Goal: Navigation & Orientation: Find specific page/section

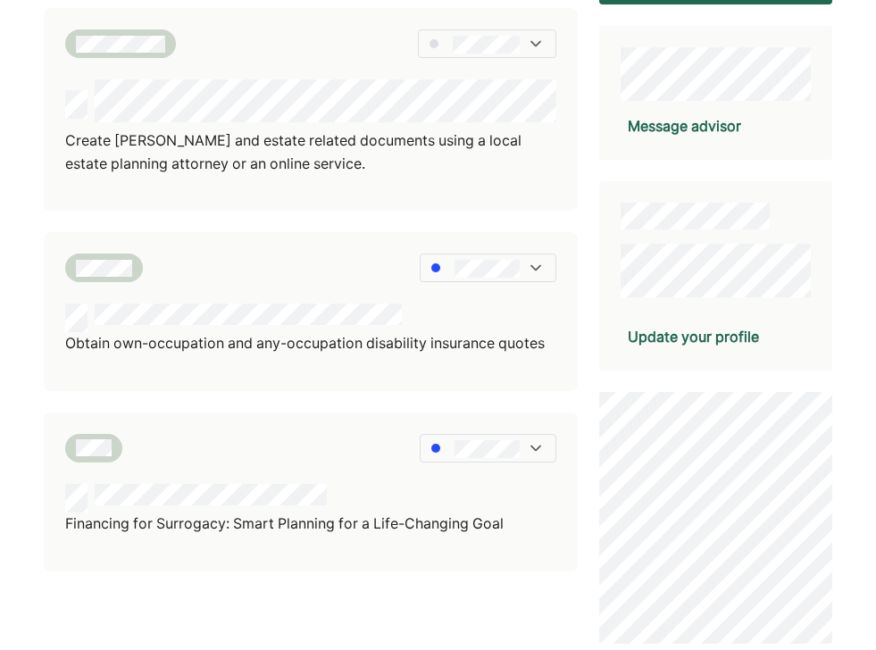
scroll to position [317, 0]
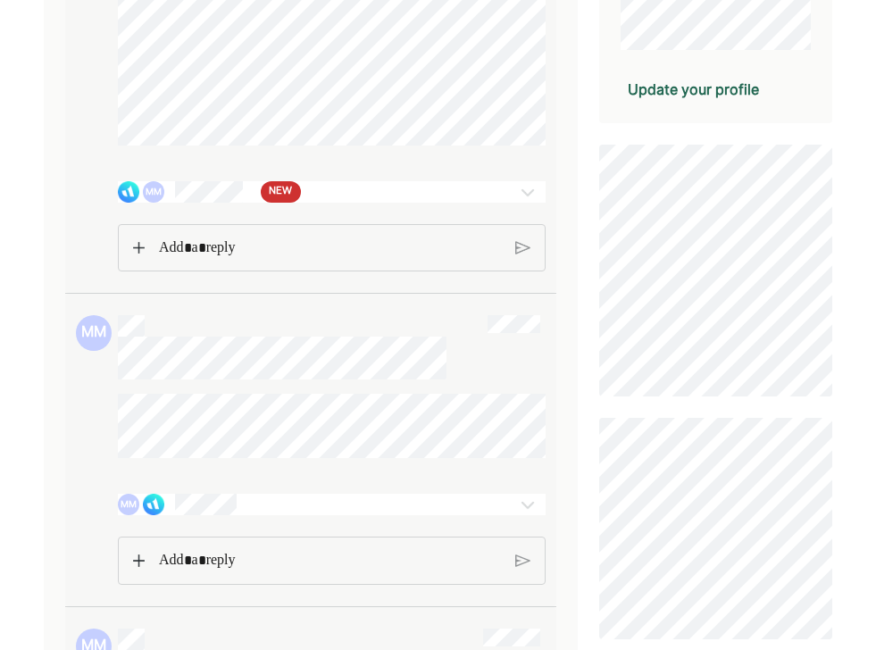
scroll to position [479, 0]
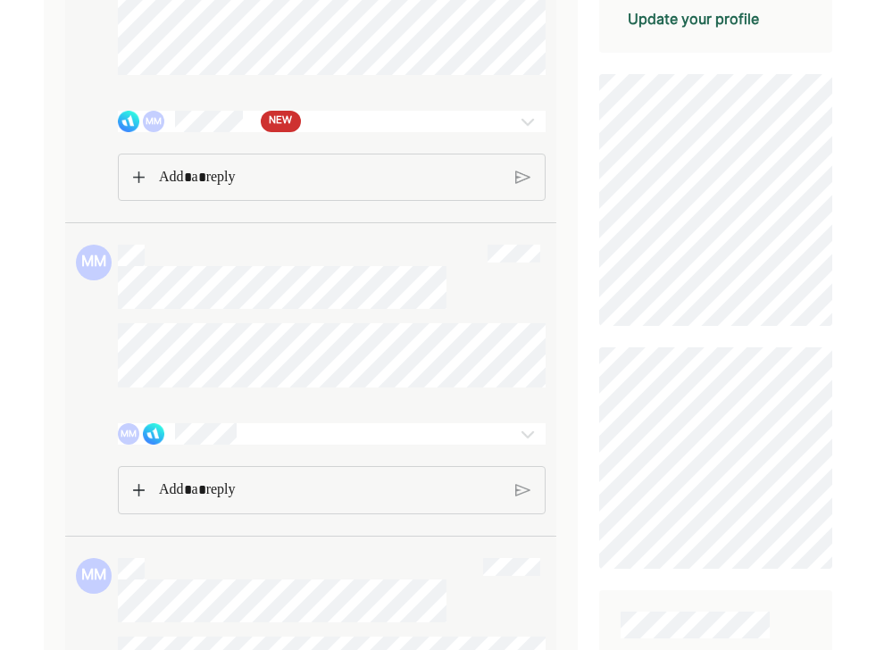
click at [528, 129] on img at bounding box center [527, 121] width 21 height 21
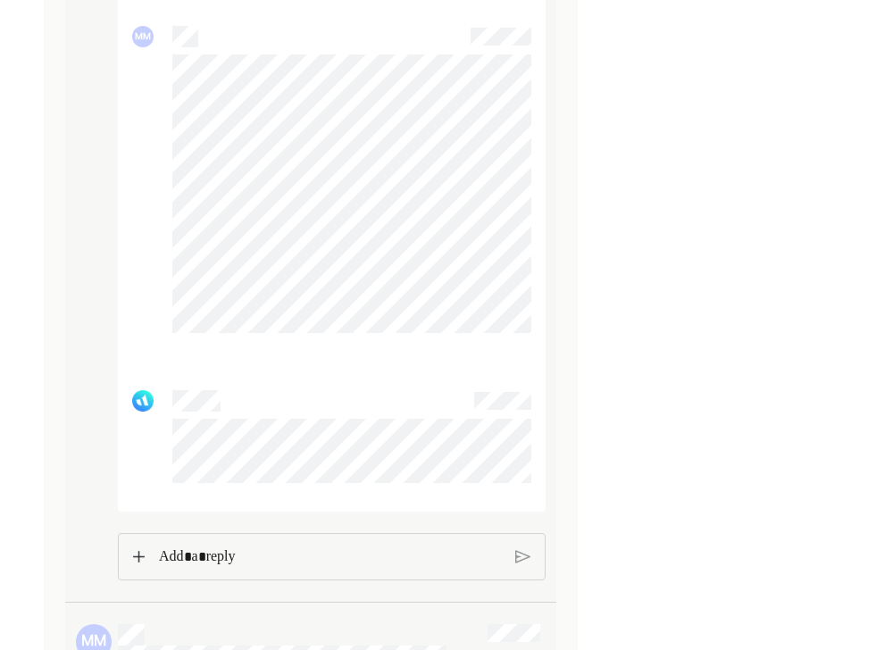
scroll to position [6360, 0]
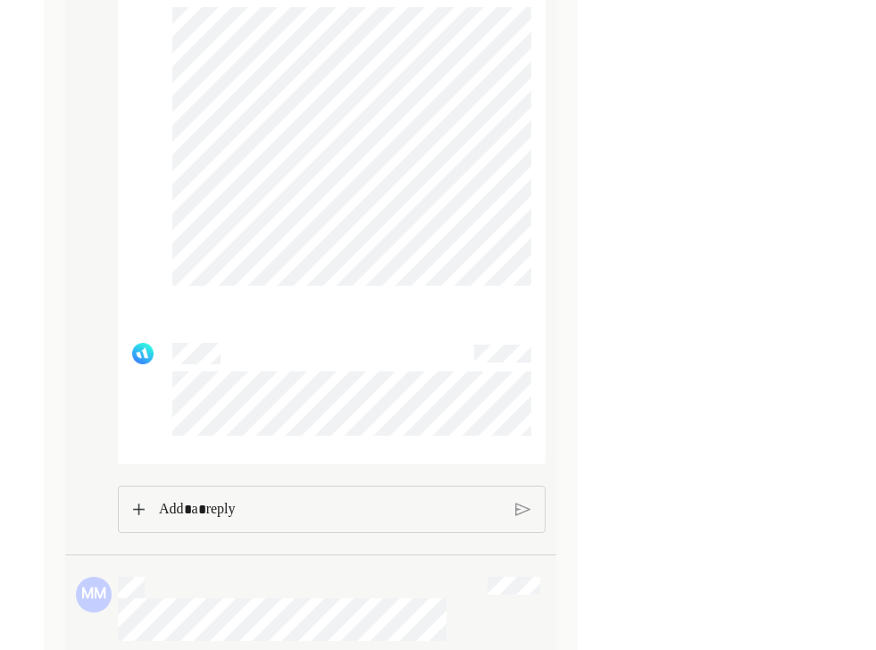
click at [235, 534] on div at bounding box center [331, 510] width 427 height 48
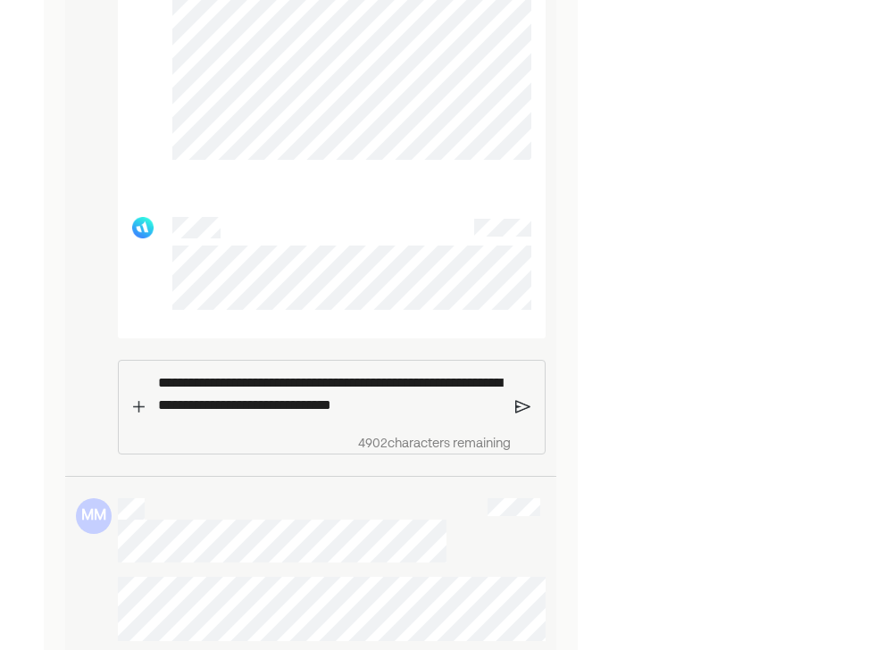
scroll to position [6508, 0]
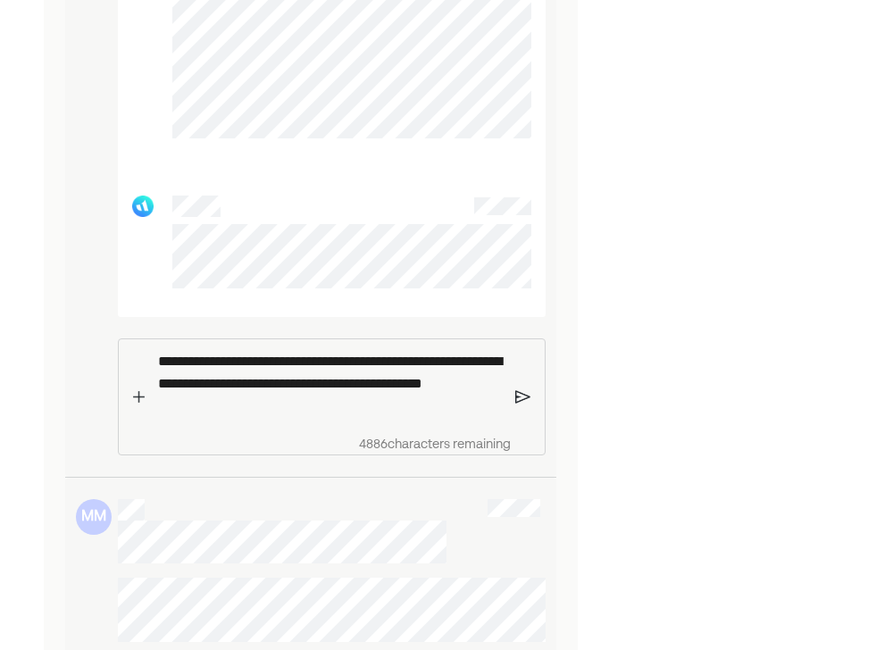
click at [519, 404] on img at bounding box center [522, 396] width 15 height 16
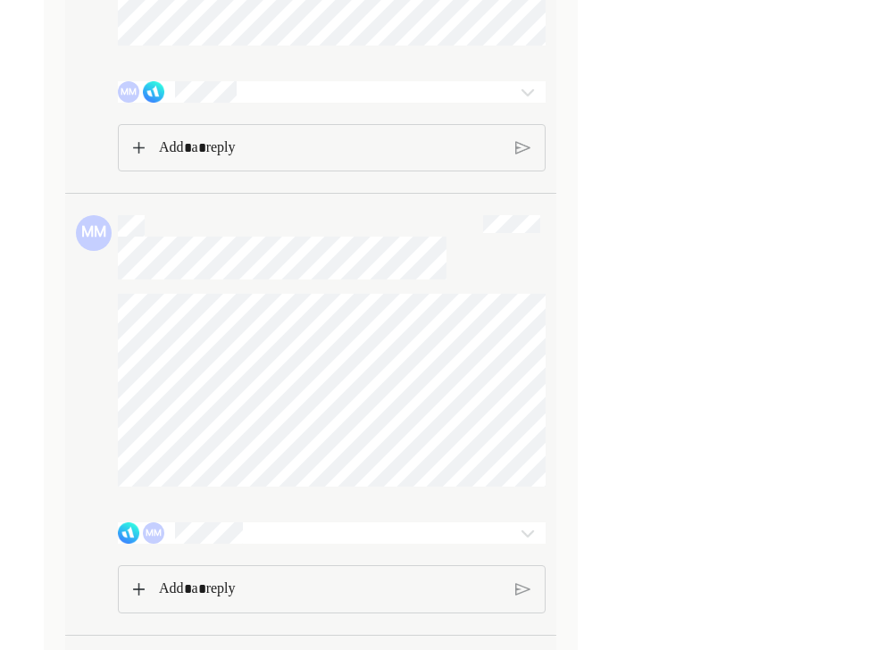
scroll to position [7189, 0]
click at [448, 98] on div "MM" at bounding box center [296, 87] width 357 height 21
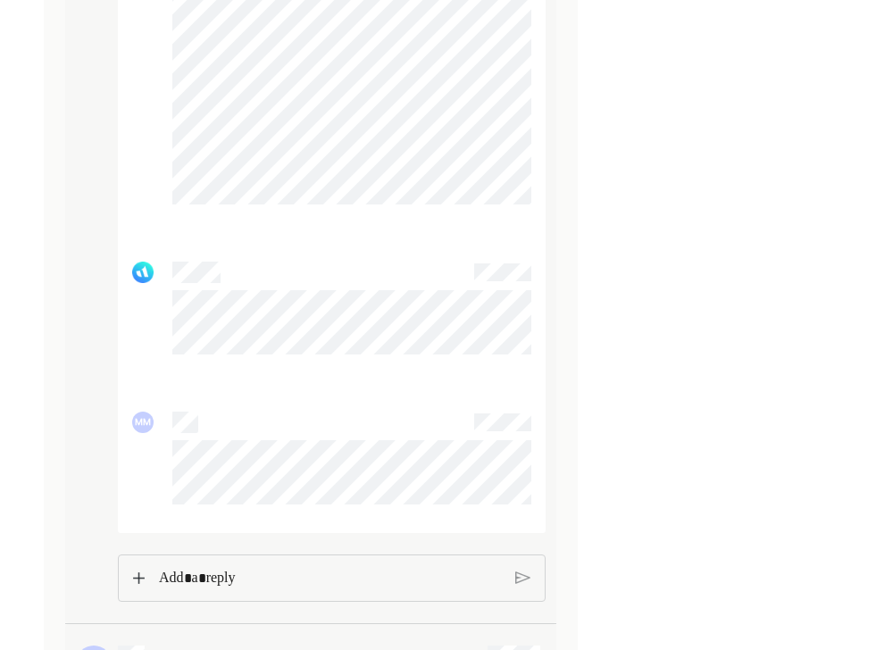
scroll to position [6496, 0]
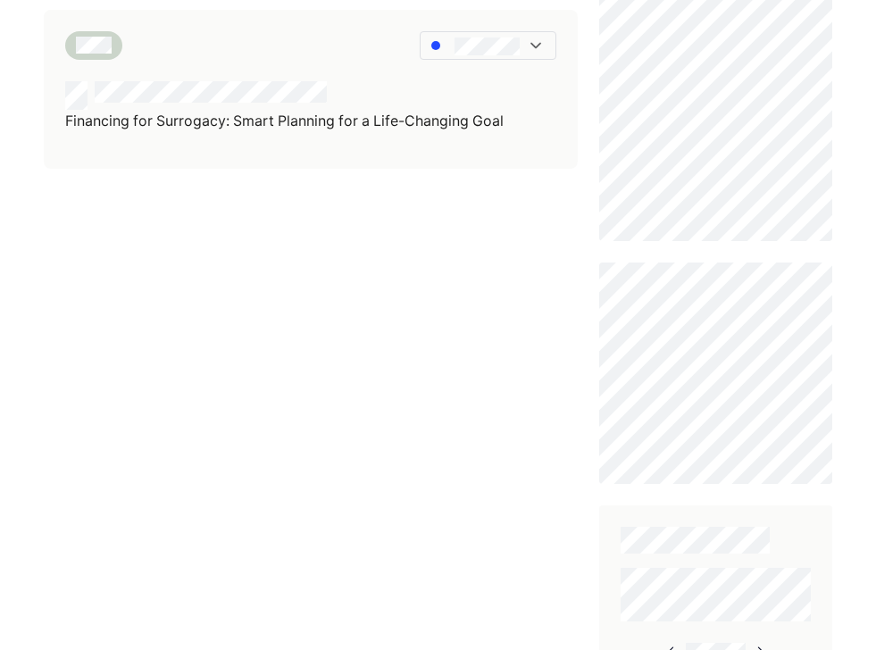
scroll to position [723, 0]
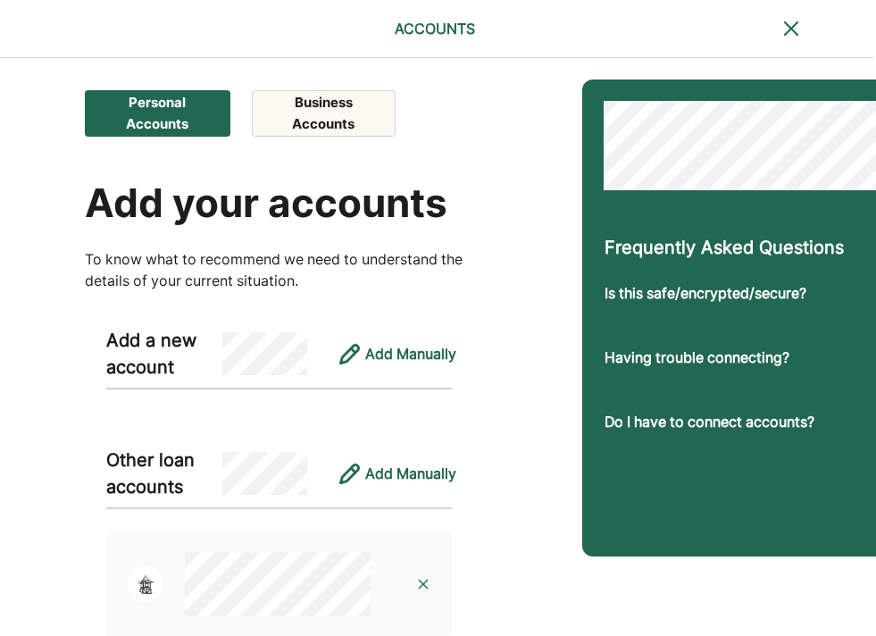
scroll to position [0, 3]
